Goal: Transaction & Acquisition: Purchase product/service

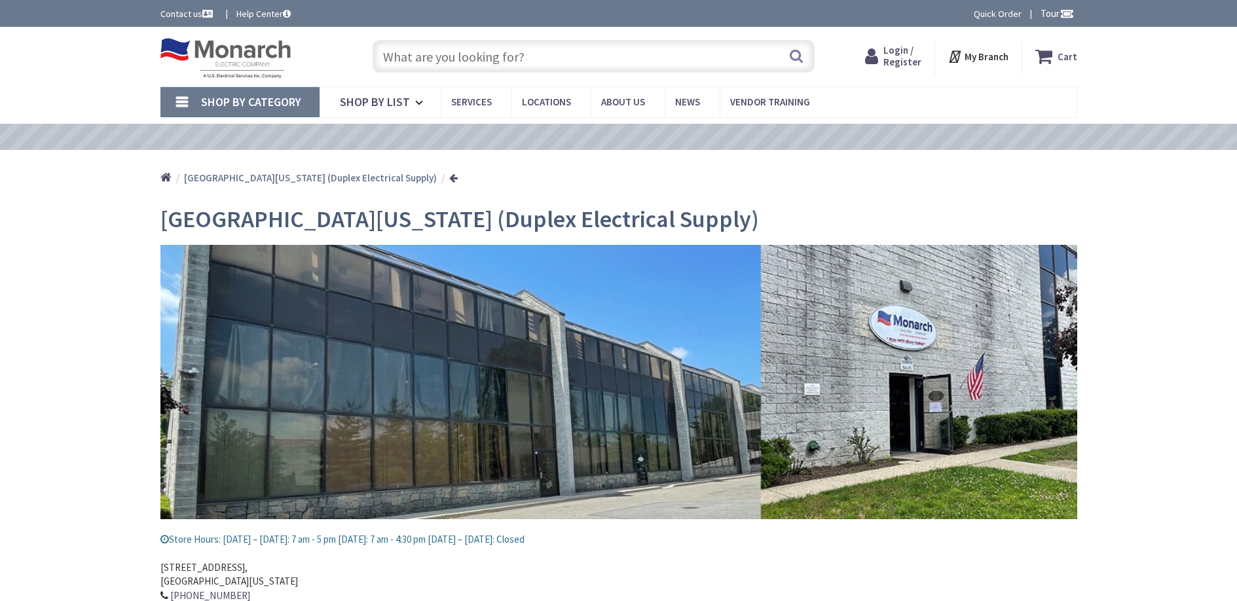
type input "[PERSON_NAME][GEOGRAPHIC_DATA][US_STATE], [GEOGRAPHIC_DATA]"
click at [504, 46] on input "text" at bounding box center [594, 56] width 442 height 33
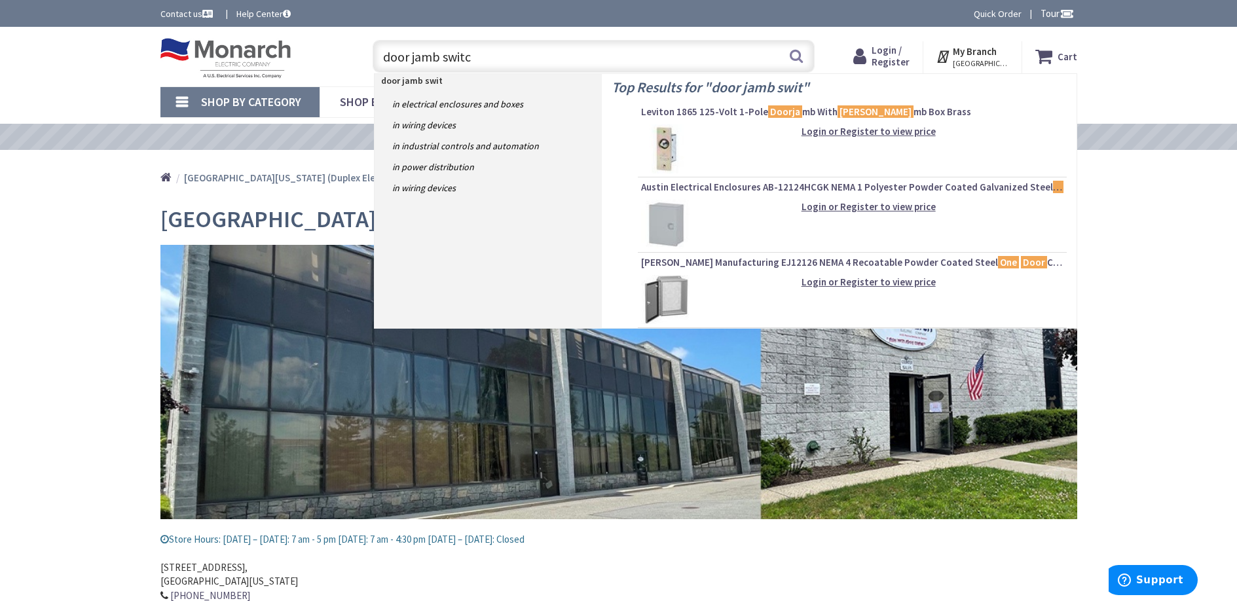
type input "door jamb switch"
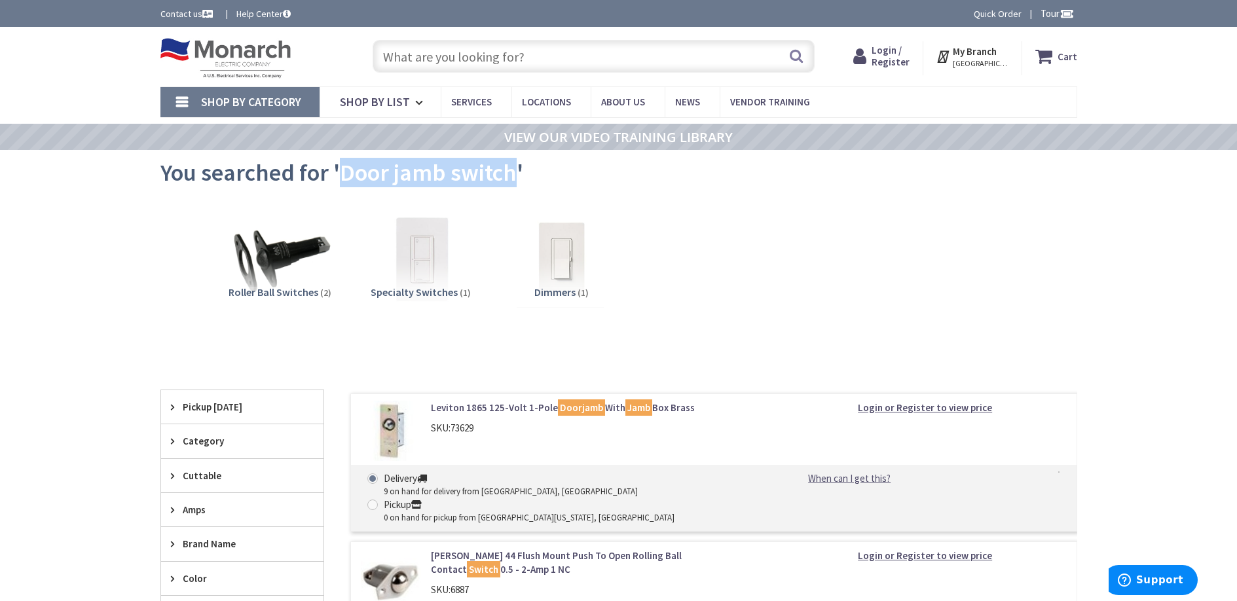
drag, startPoint x: 500, startPoint y: 174, endPoint x: 343, endPoint y: 166, distance: 158.1
click at [343, 166] on span "You searched for 'Door jamb switch'" at bounding box center [341, 172] width 363 height 29
click at [895, 51] on span "Login / Register" at bounding box center [891, 56] width 38 height 24
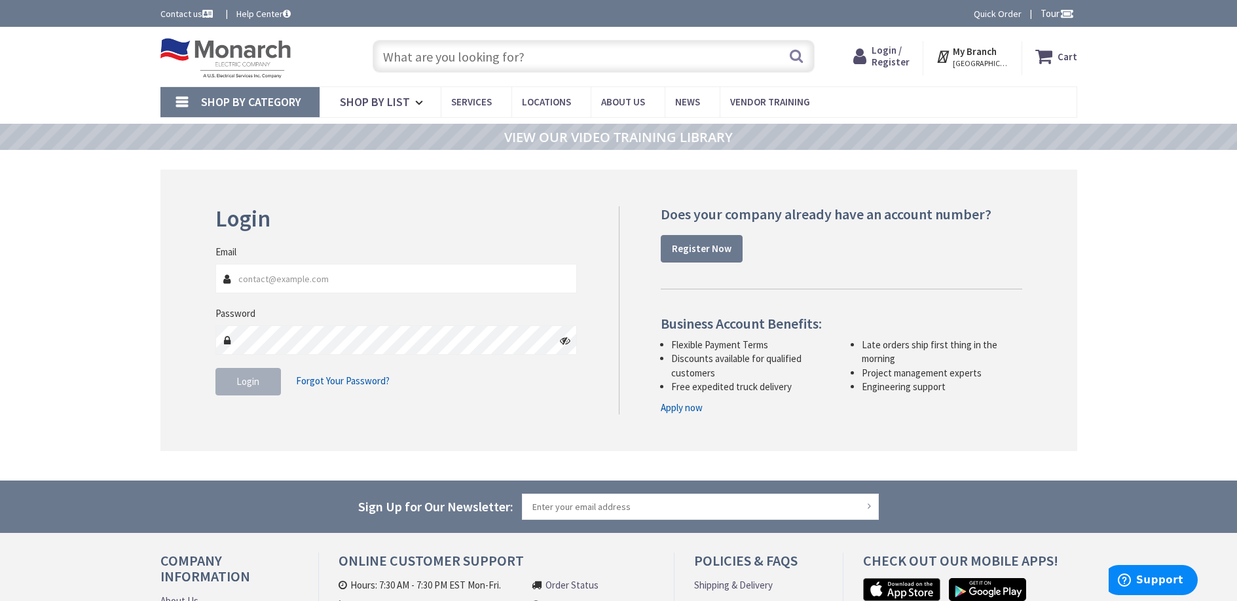
type input "[EMAIL_ADDRESS][DOMAIN_NAME]"
click at [251, 382] on span "Login" at bounding box center [247, 381] width 23 height 12
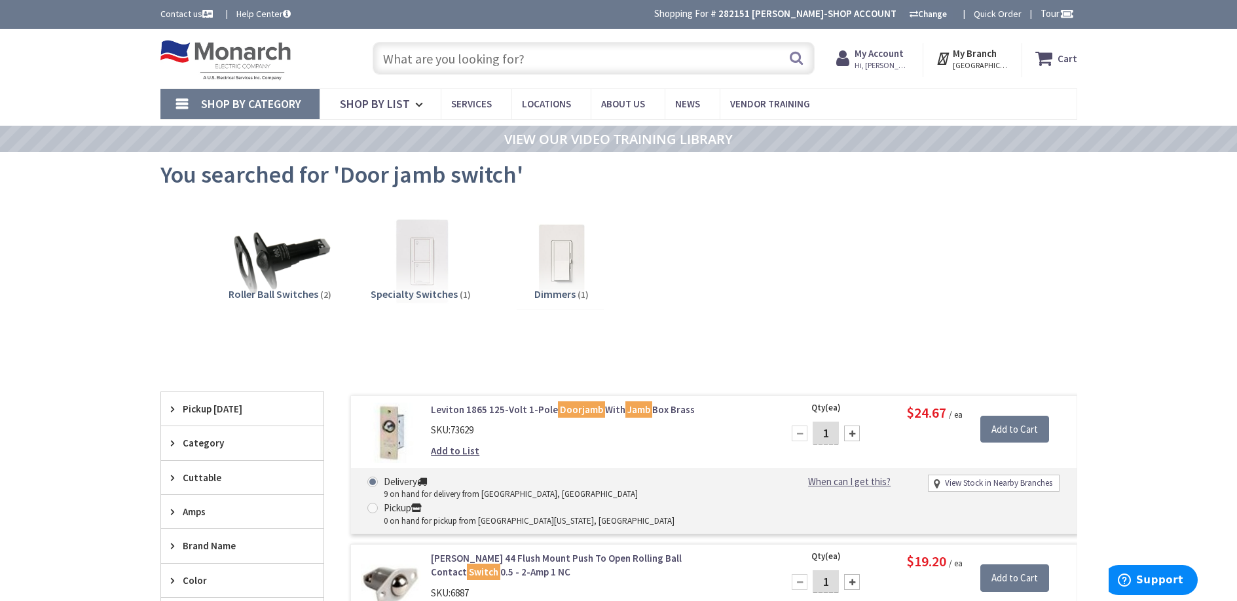
click at [475, 59] on input "text" at bounding box center [594, 58] width 442 height 33
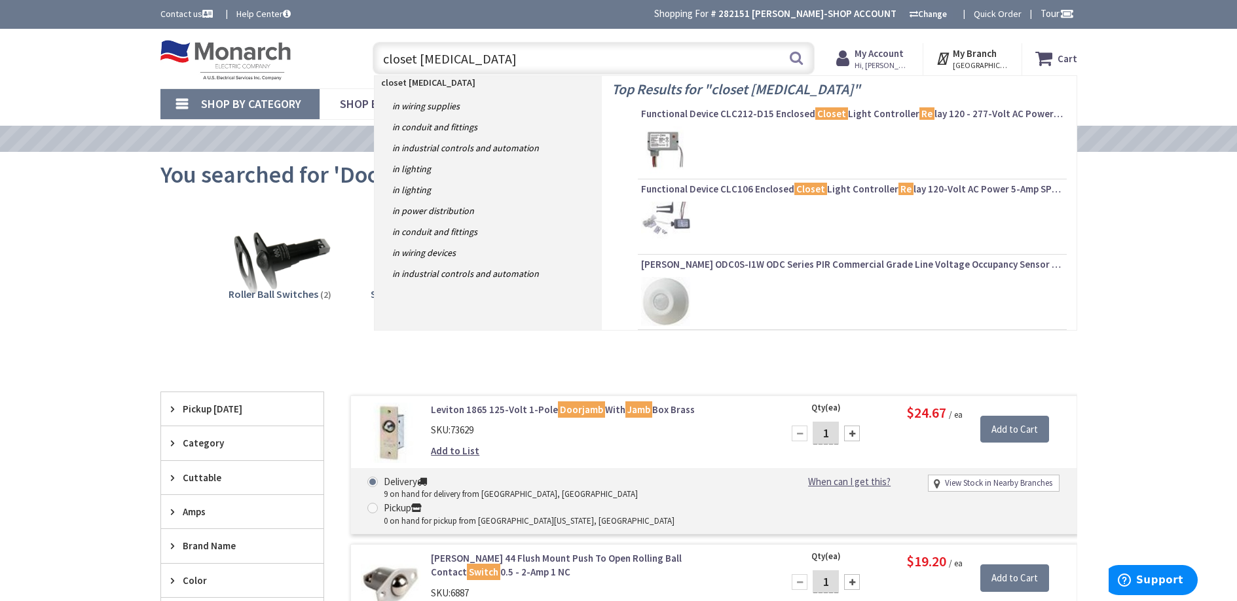
type input "closet relay"
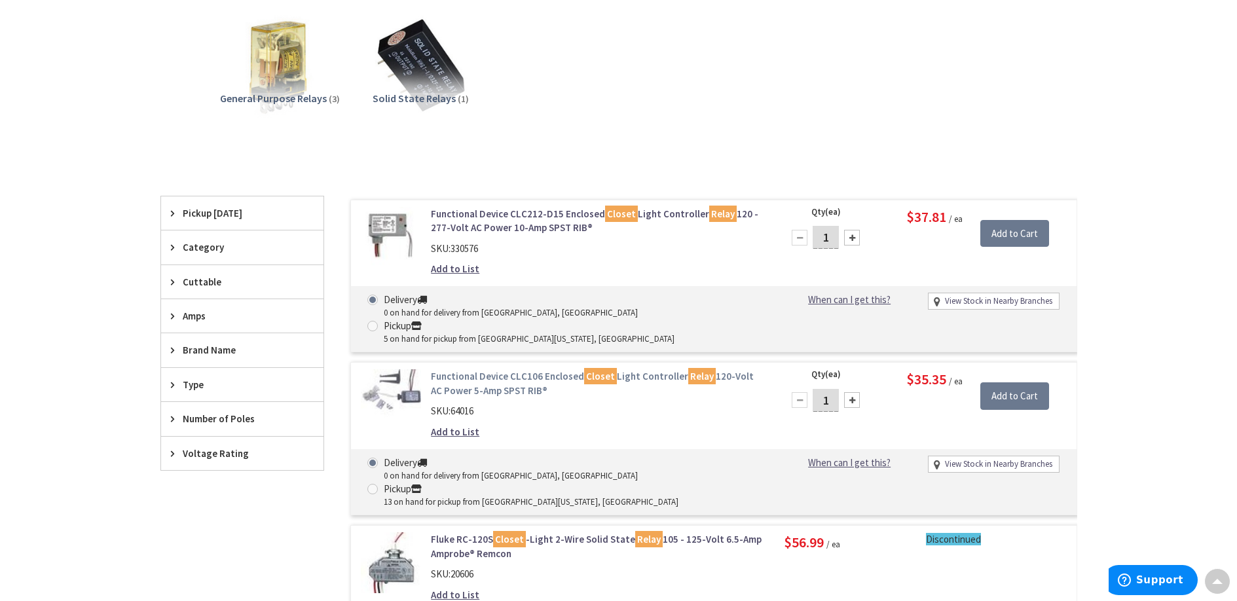
scroll to position [198, 0]
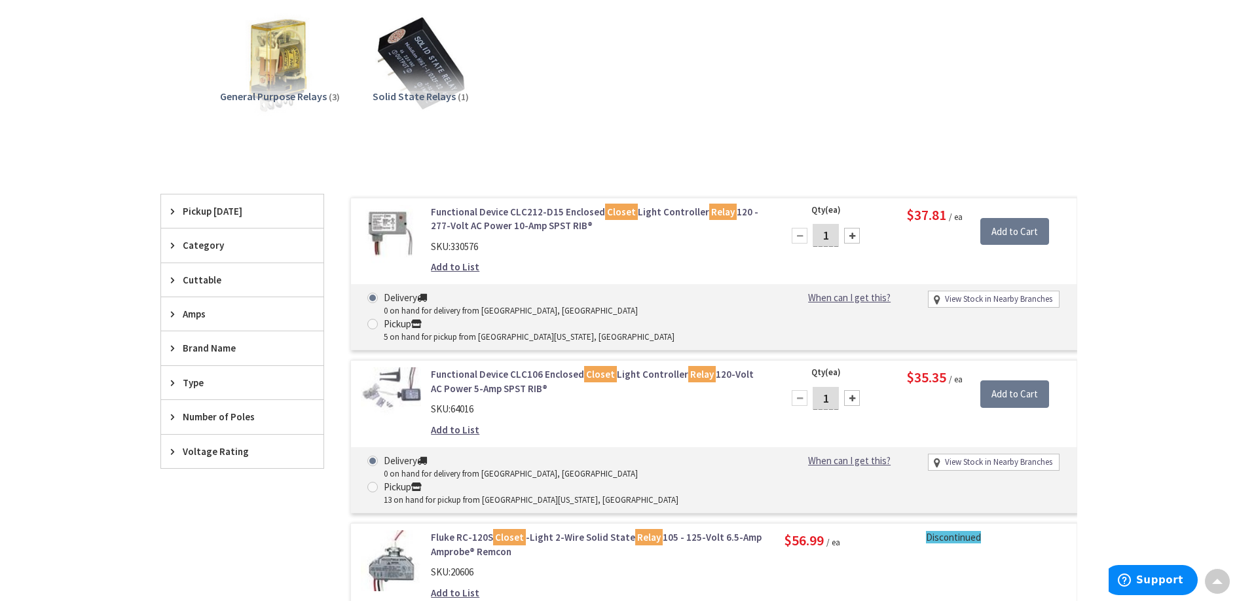
click at [407, 367] on img at bounding box center [391, 397] width 61 height 61
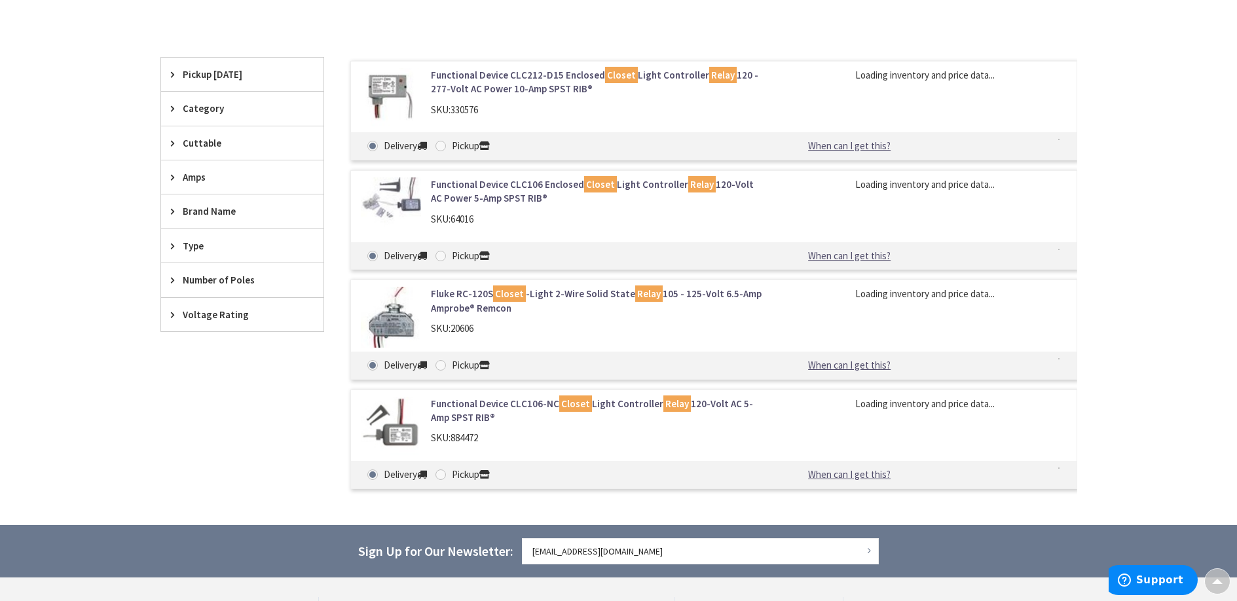
scroll to position [335, 0]
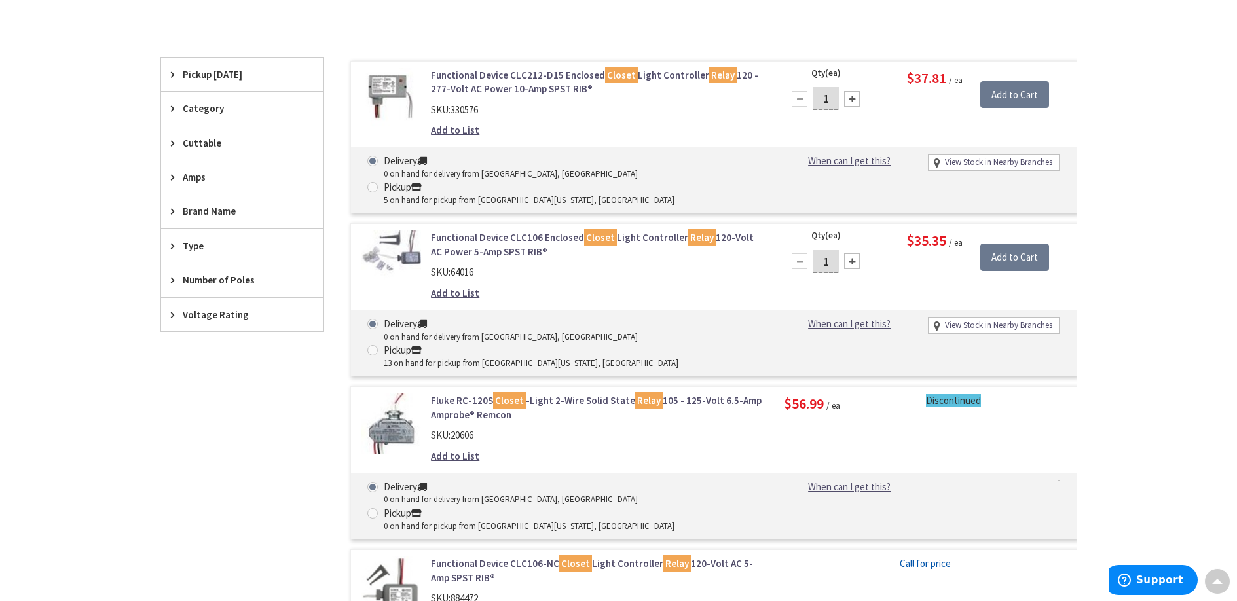
click at [437, 82] on link "Functional Device CLC212-D15 Enclosed Closet Light Controller Relay 120 - 277-V…" at bounding box center [597, 82] width 333 height 28
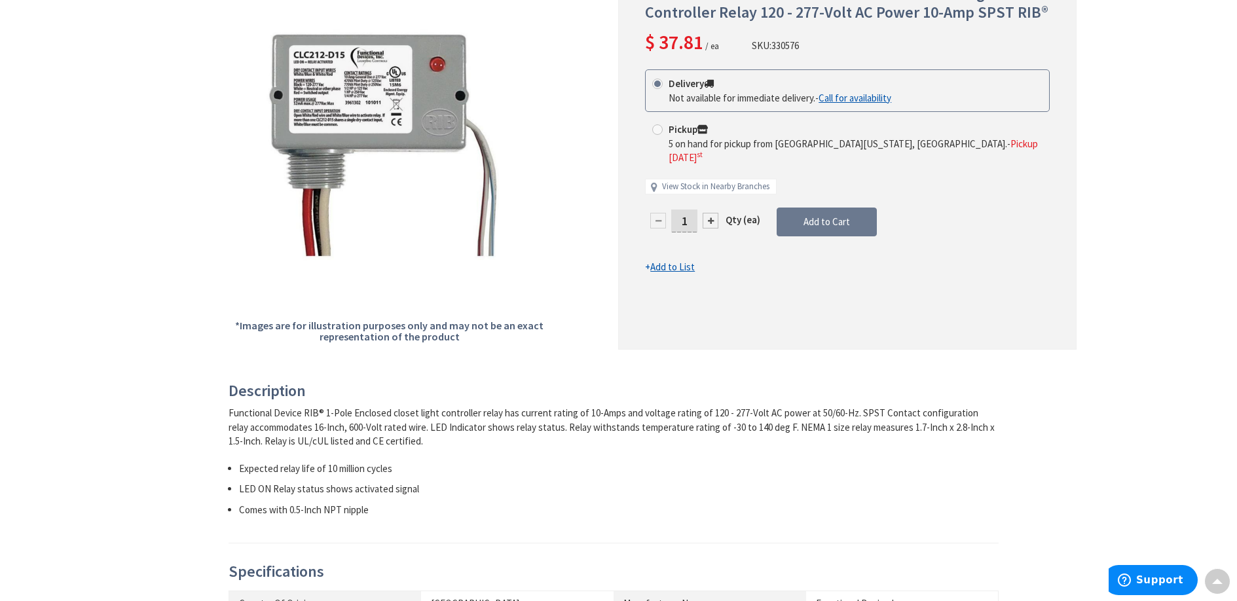
scroll to position [28, 0]
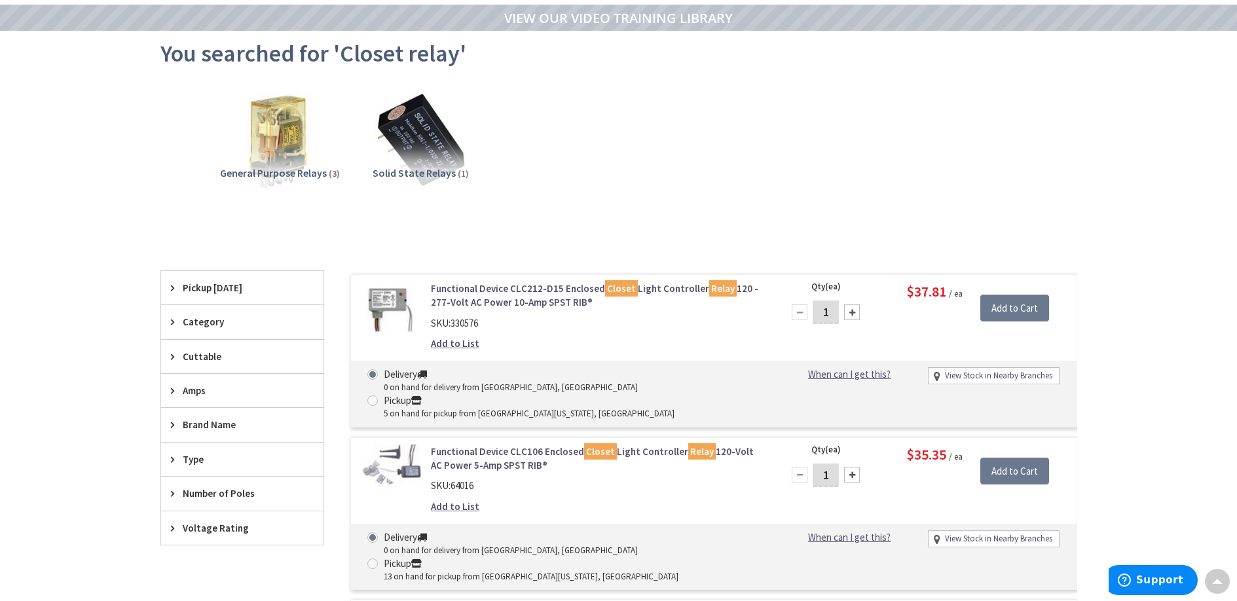
scroll to position [121, 0]
